Goal: Find specific page/section: Find specific page/section

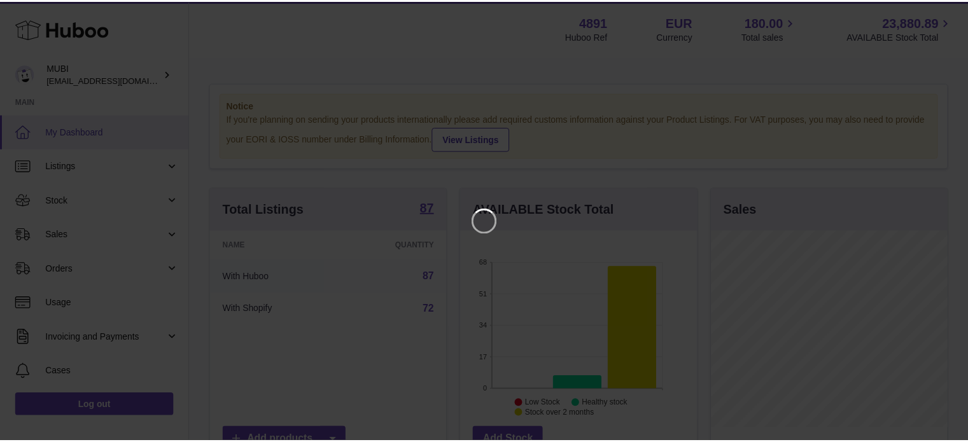
scroll to position [199, 239]
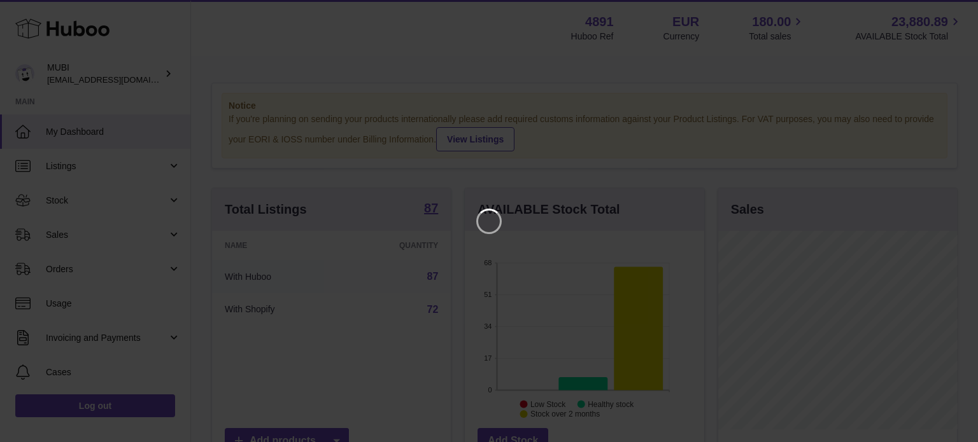
click at [82, 168] on iframe at bounding box center [488, 221] width 927 height 392
drag, startPoint x: 945, startPoint y: 10, endPoint x: 907, endPoint y: 15, distance: 38.0
click at [945, 10] on icon "Close" at bounding box center [945, 11] width 10 height 10
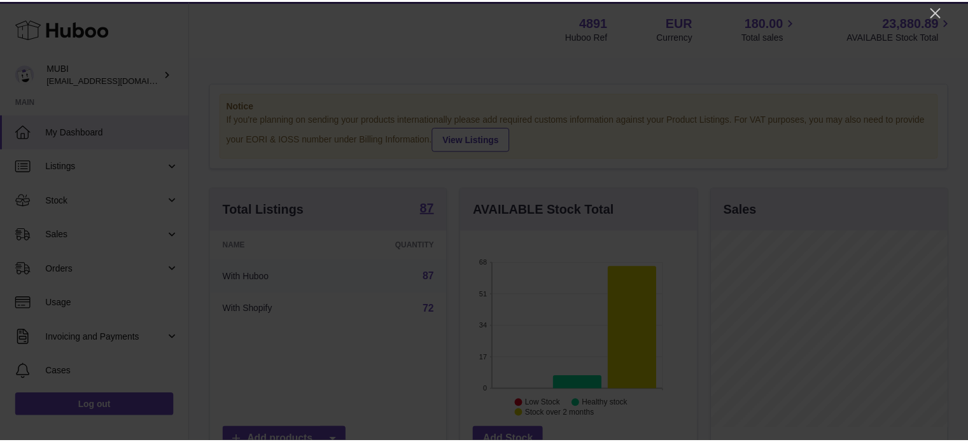
scroll to position [636489, 636451]
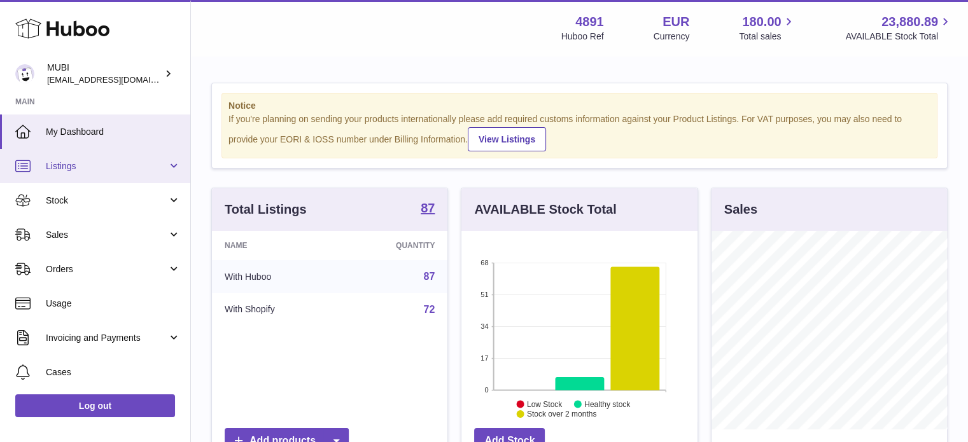
click at [54, 164] on span "Listings" at bounding box center [107, 166] width 122 height 12
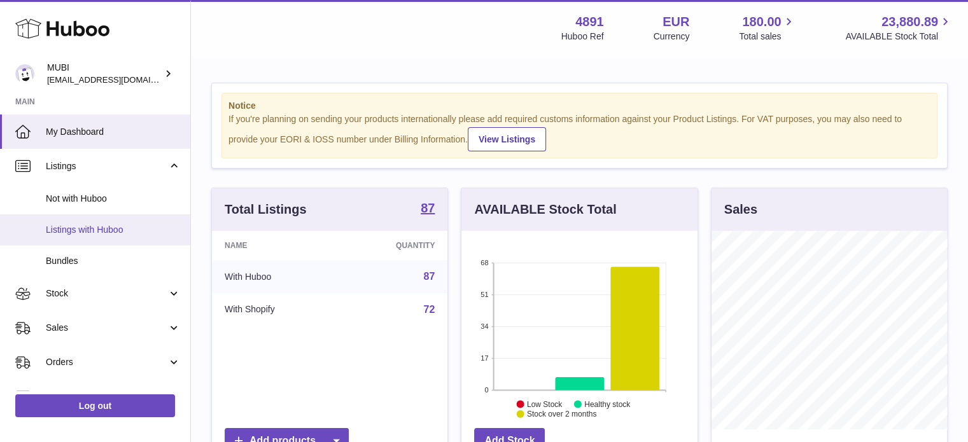
click at [79, 229] on span "Listings with Huboo" at bounding box center [113, 230] width 135 height 12
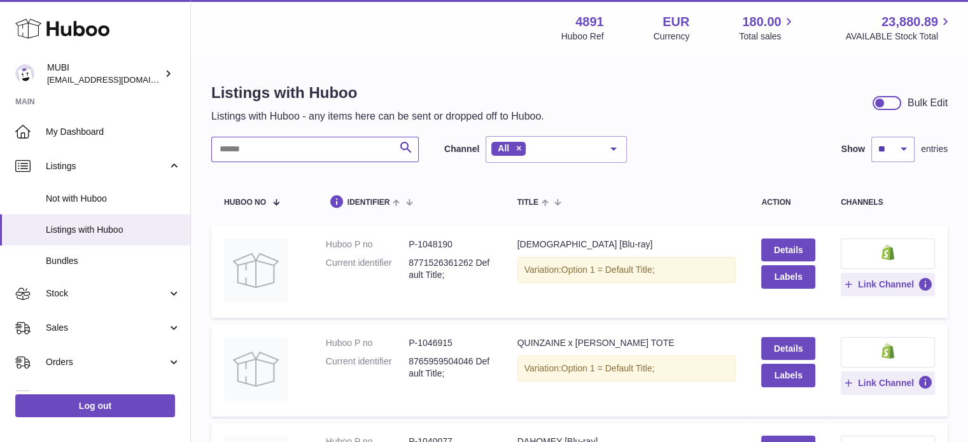
click at [262, 150] on input "text" at bounding box center [315, 149] width 208 height 25
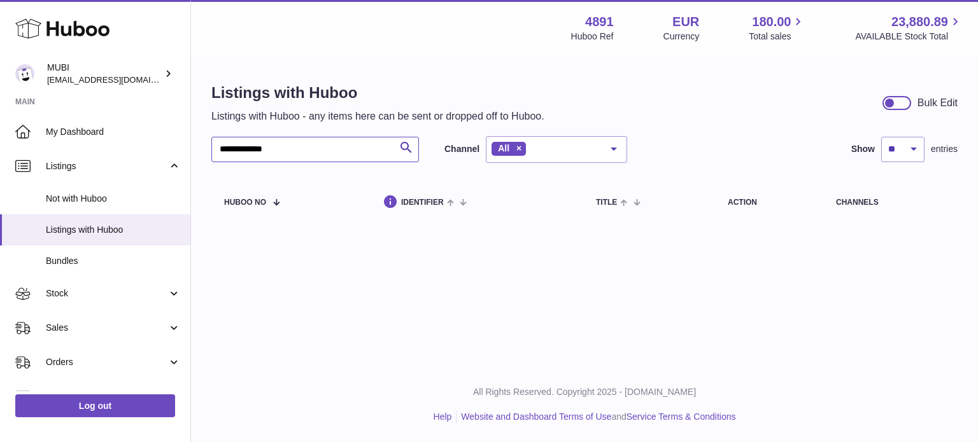
drag, startPoint x: 292, startPoint y: 151, endPoint x: 201, endPoint y: 145, distance: 91.3
click at [201, 145] on div "**********" at bounding box center [584, 154] width 787 height 194
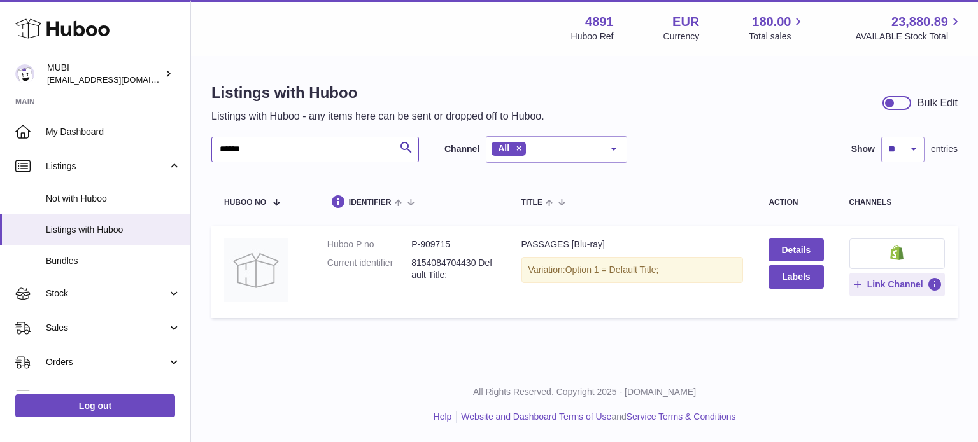
type input "******"
